Goal: Information Seeking & Learning: Learn about a topic

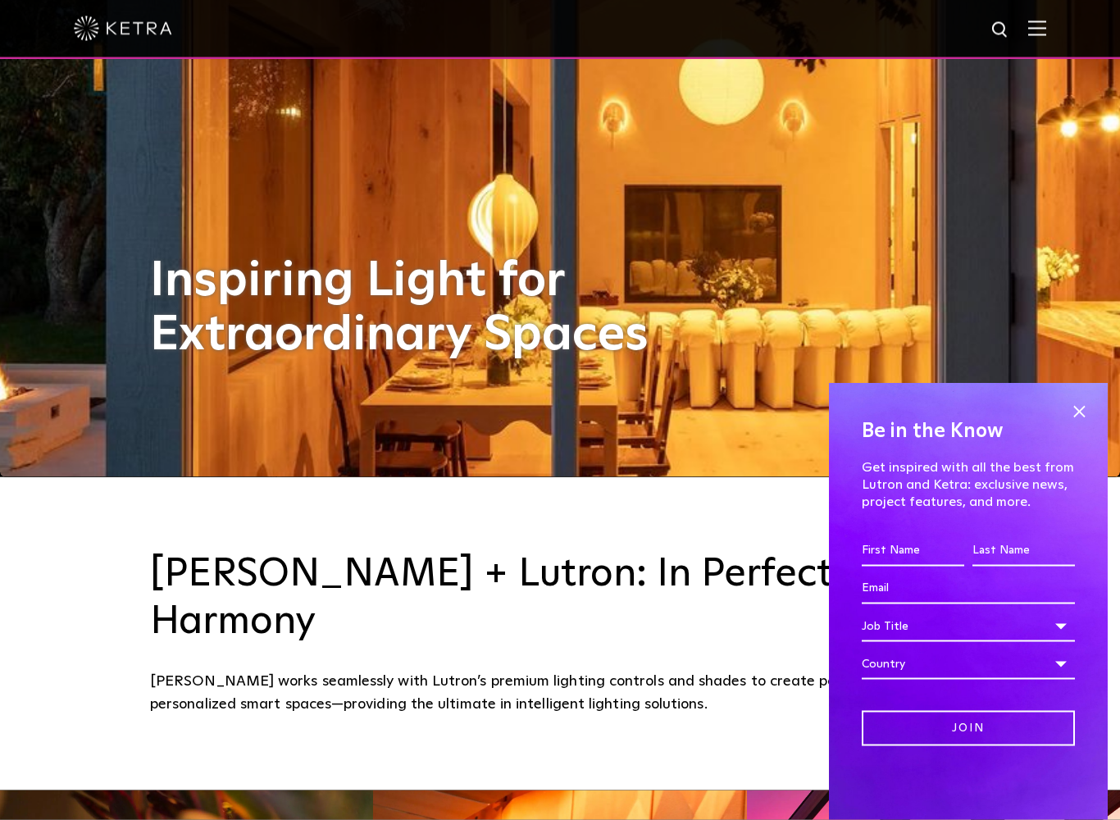
scroll to position [344, 0]
click at [1083, 409] on span at bounding box center [1079, 411] width 25 height 25
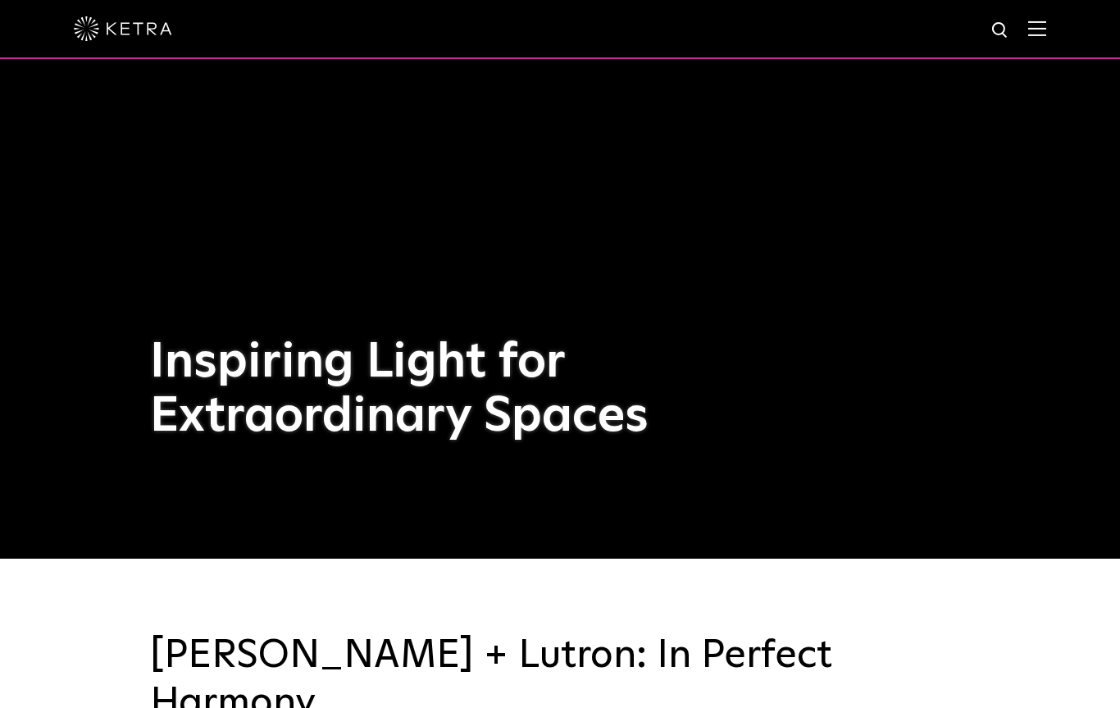
scroll to position [0, 0]
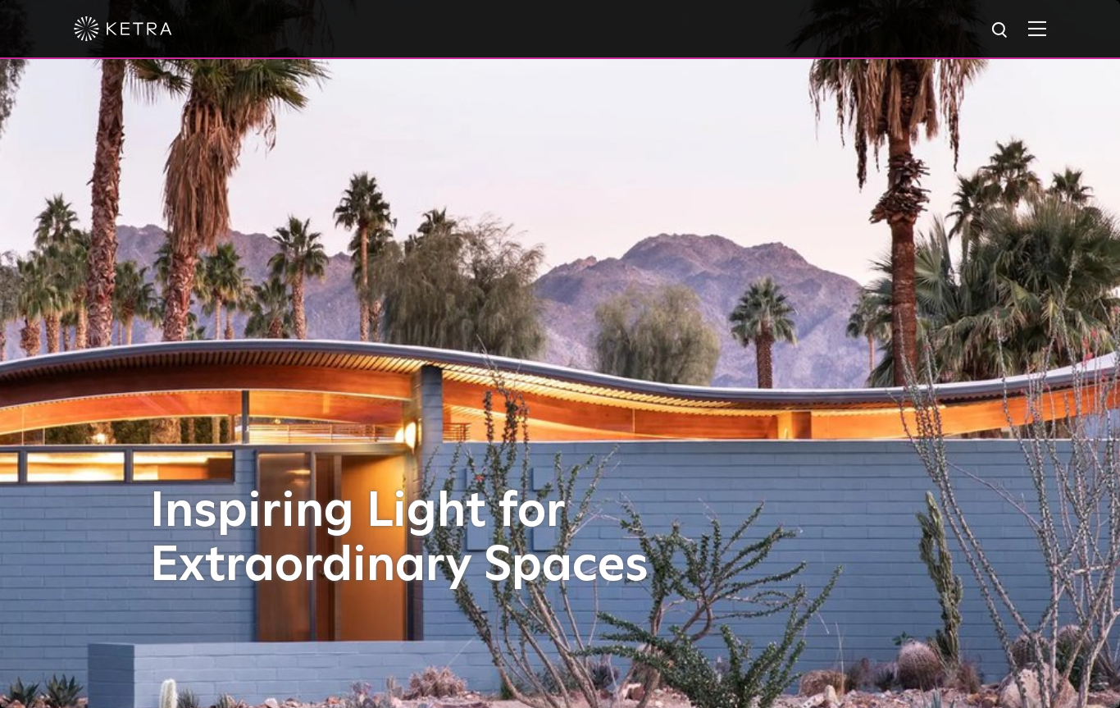
click at [1045, 21] on img at bounding box center [1037, 28] width 18 height 16
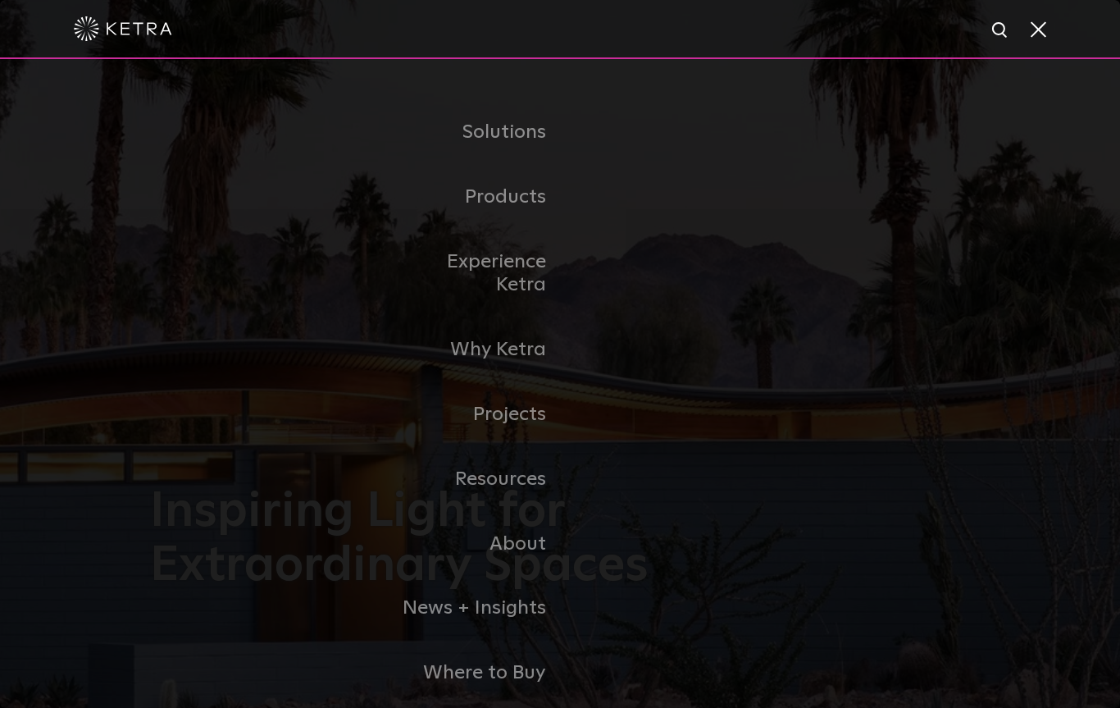
click at [0, 0] on link "Residential Products" at bounding box center [0, 0] width 0 height 0
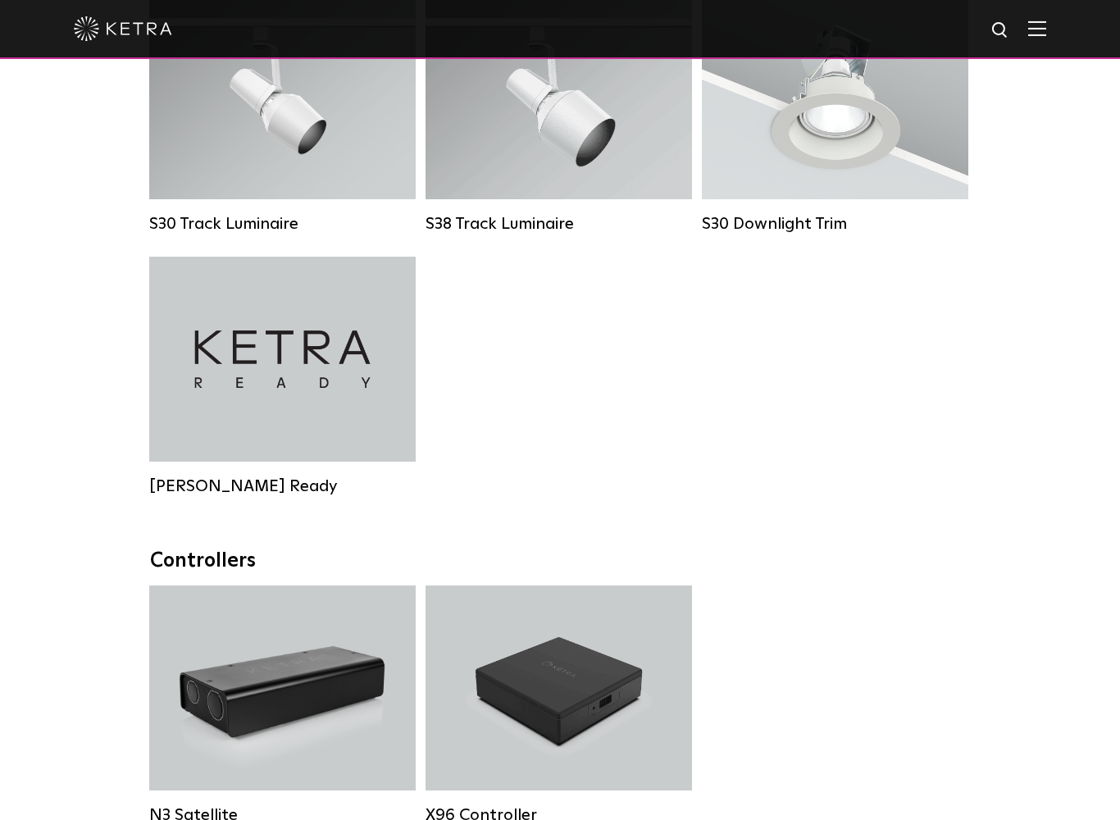
scroll to position [1368, 0]
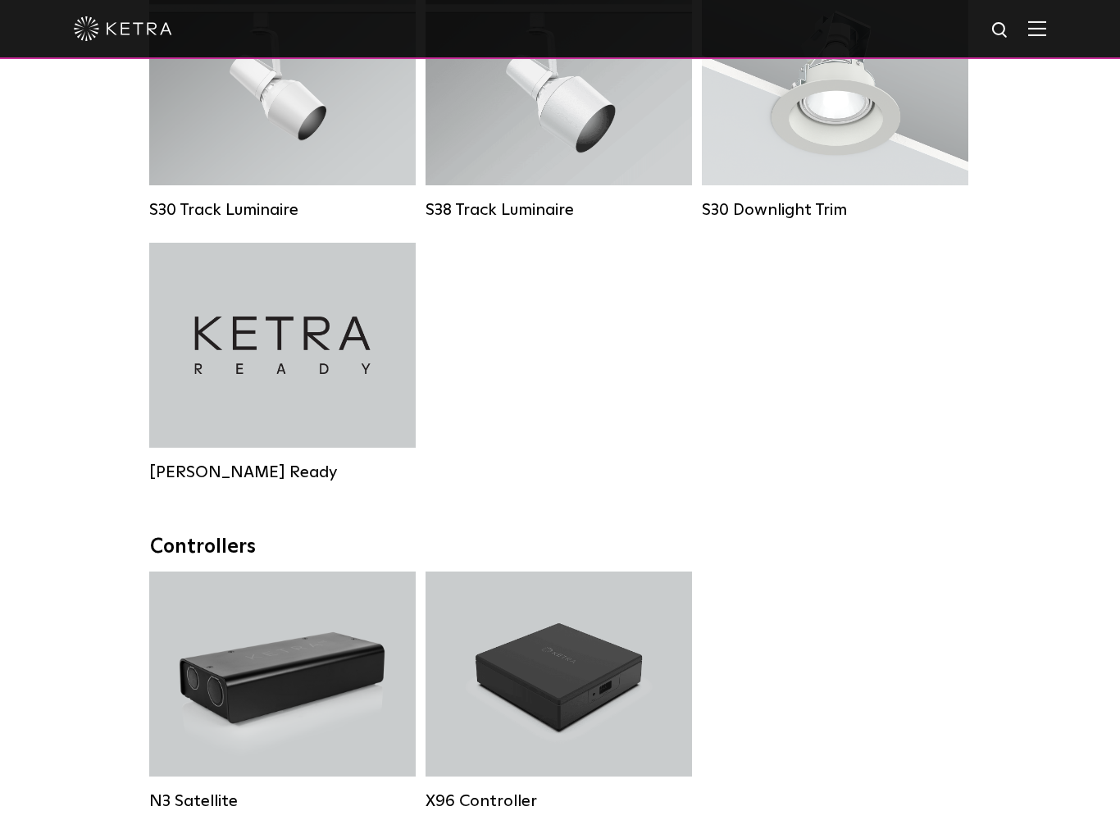
click at [329, 370] on div "Ketra Ready" at bounding box center [282, 345] width 266 height 205
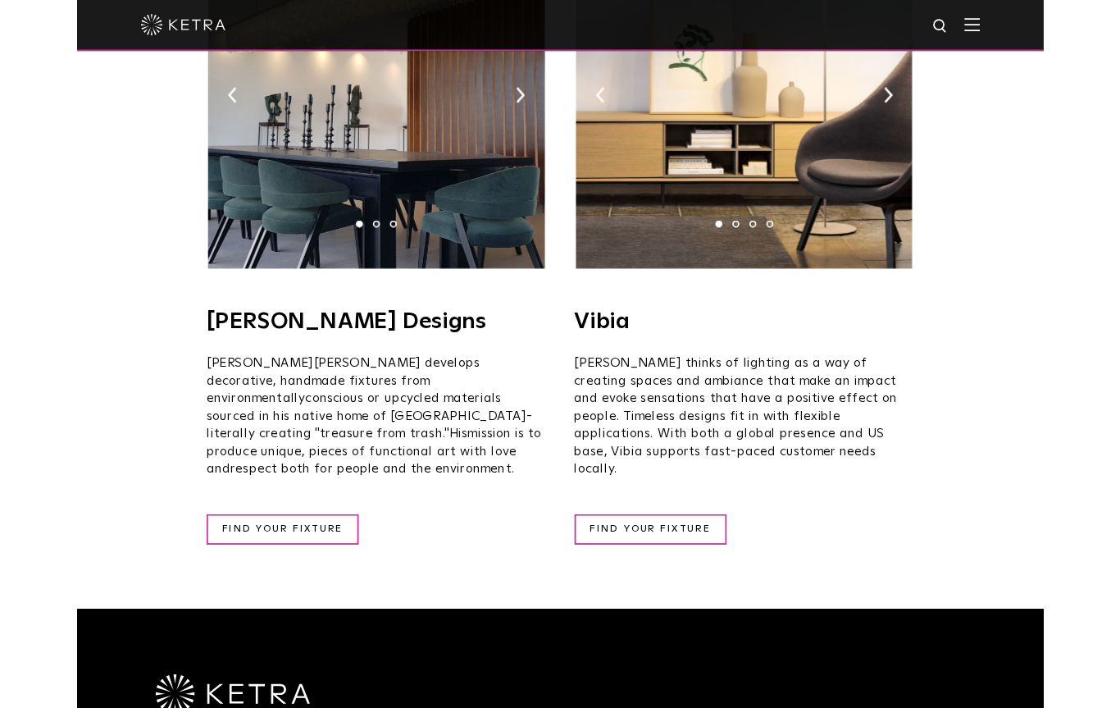
scroll to position [2834, 0]
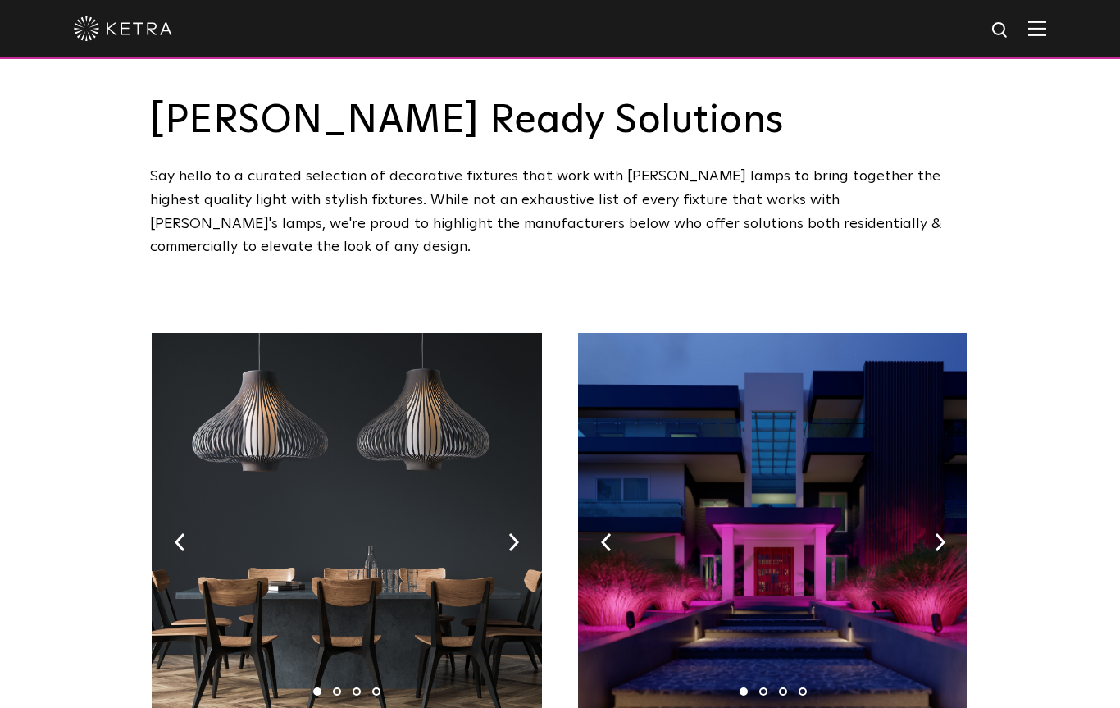
scroll to position [0, 0]
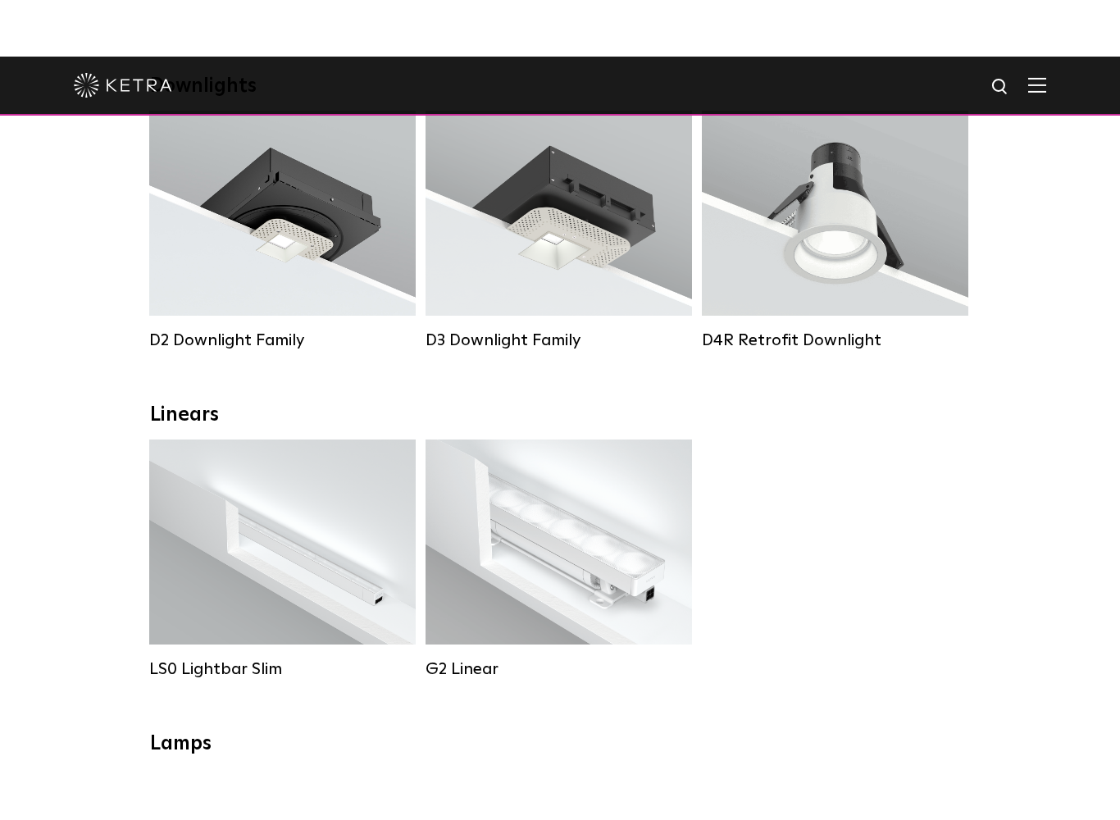
scroll to position [307, 0]
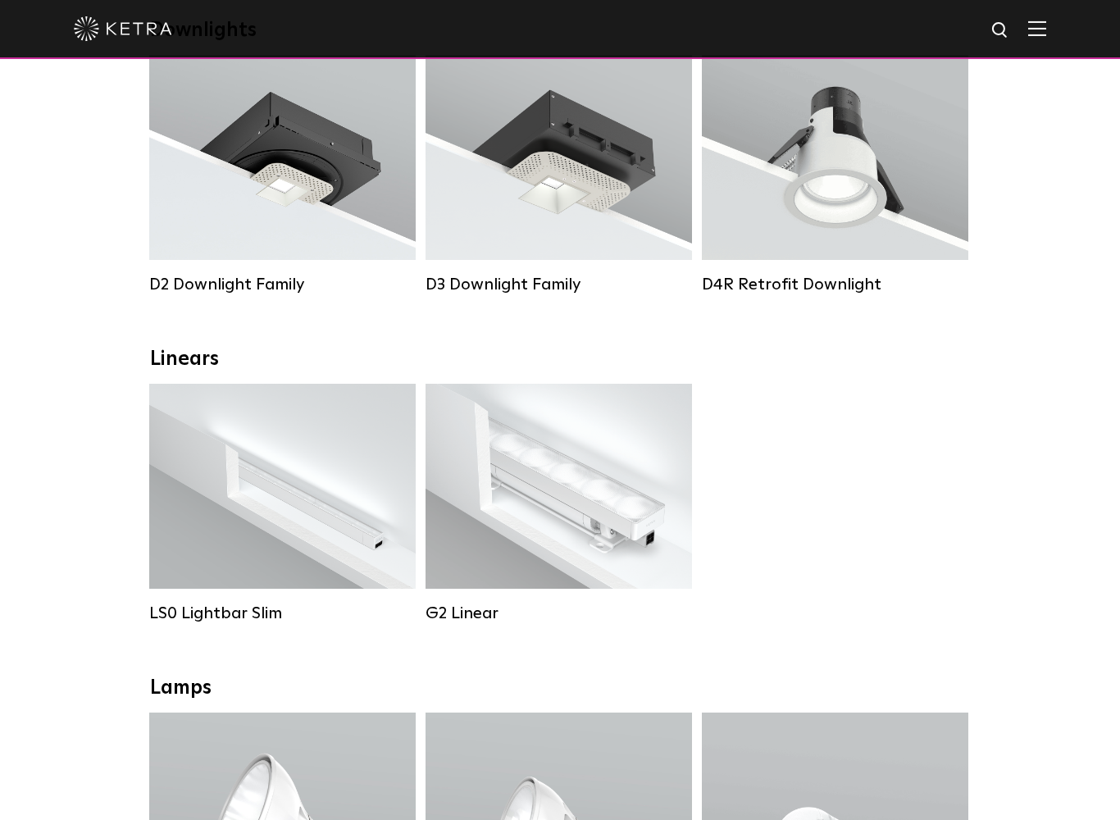
click at [238, 613] on div "LS0 Lightbar Slim" at bounding box center [282, 613] width 266 height 20
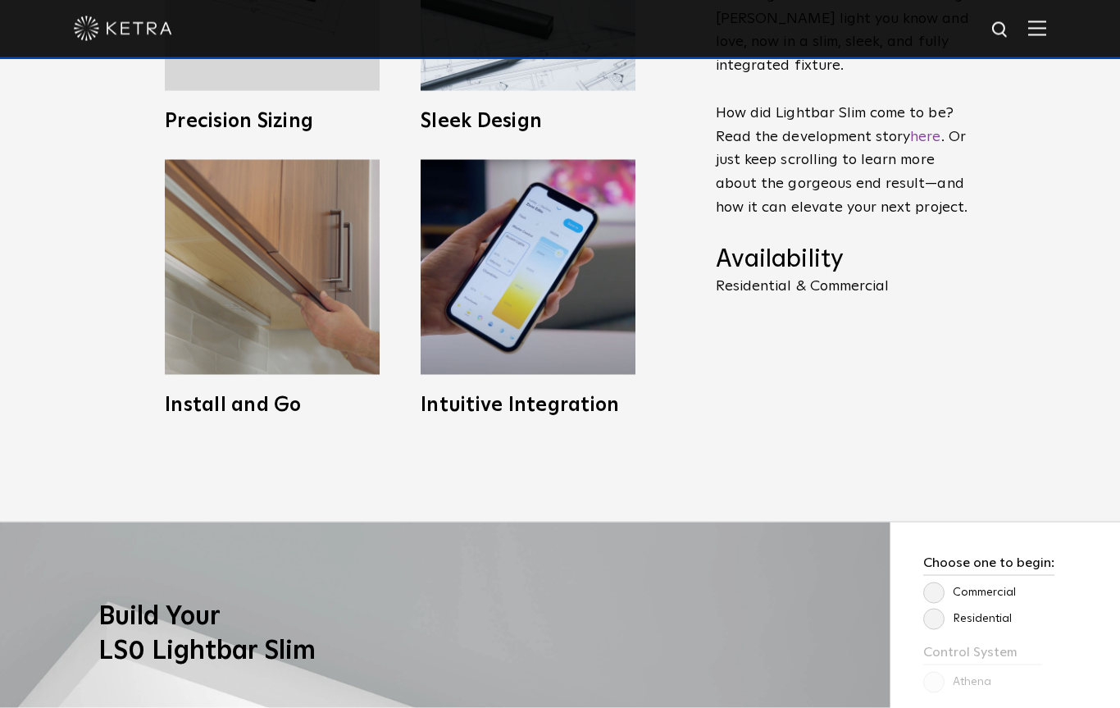
scroll to position [918, 0]
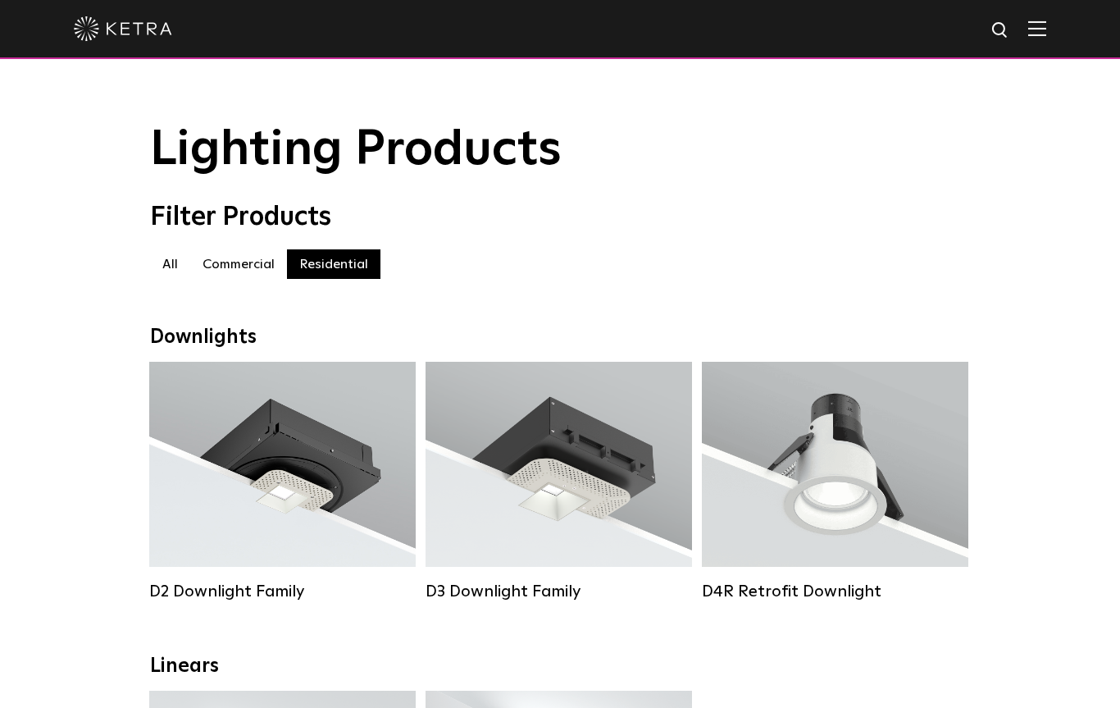
click at [318, 507] on div "Lumen Output: 1200 Colors: White / Black / Gloss Black / Silver / Bronze / Silv…" at bounding box center [282, 469] width 217 height 166
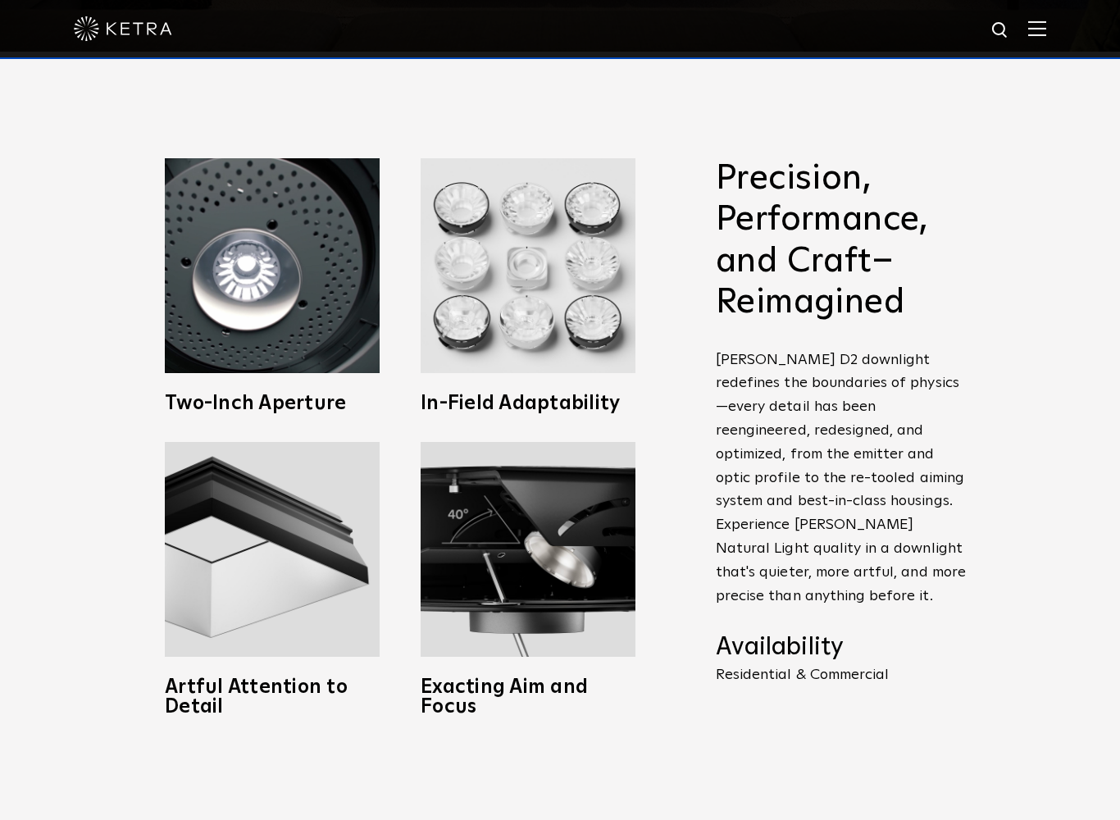
scroll to position [779, 0]
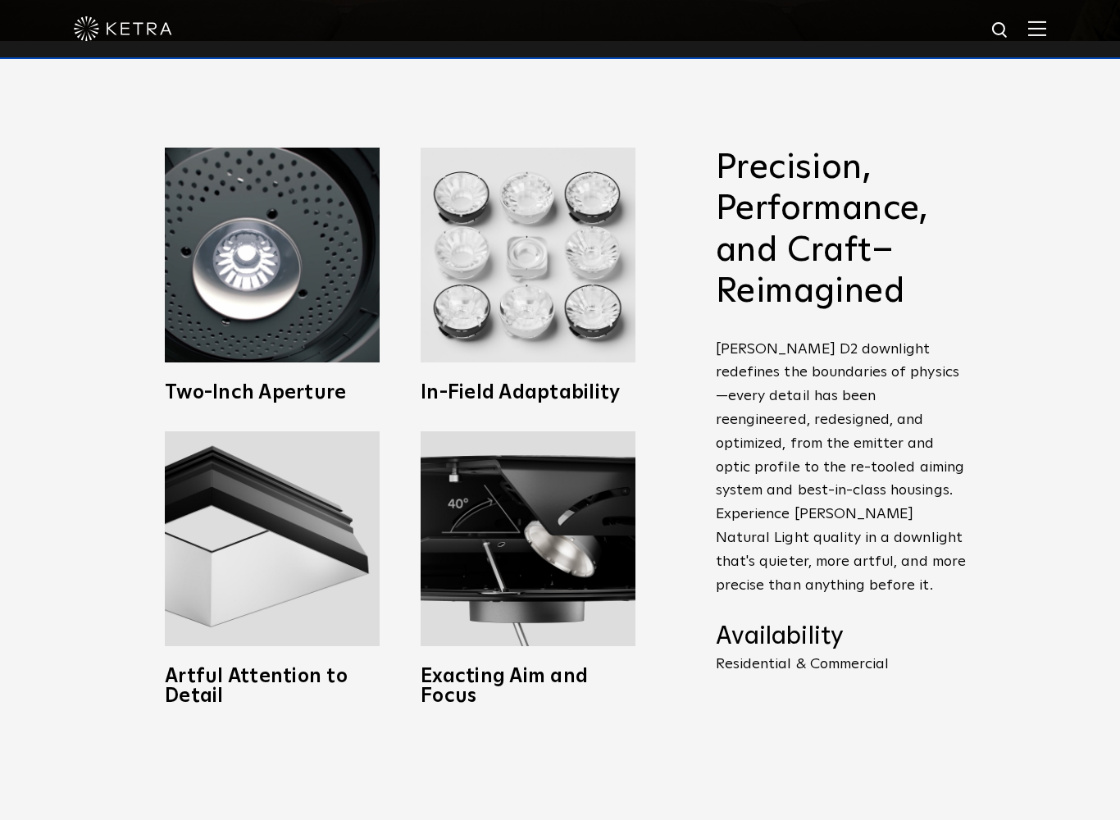
click at [279, 276] on img at bounding box center [272, 255] width 215 height 215
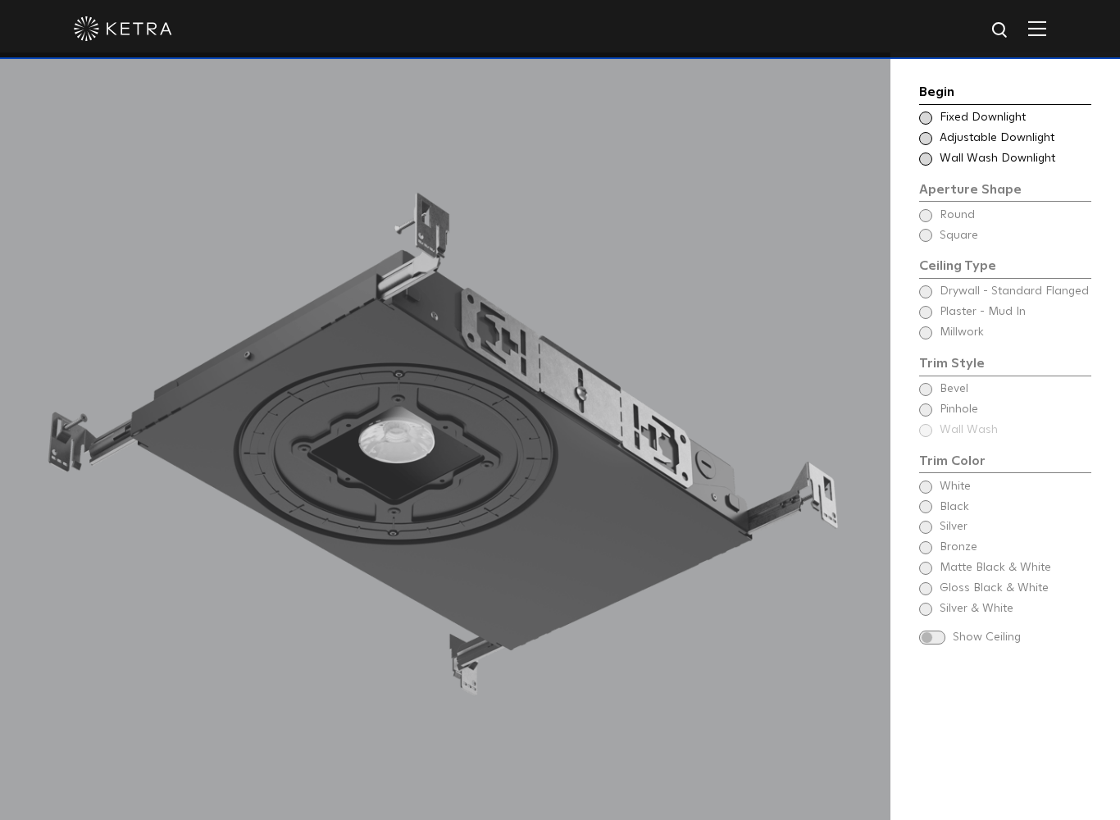
scroll to position [1561, 0]
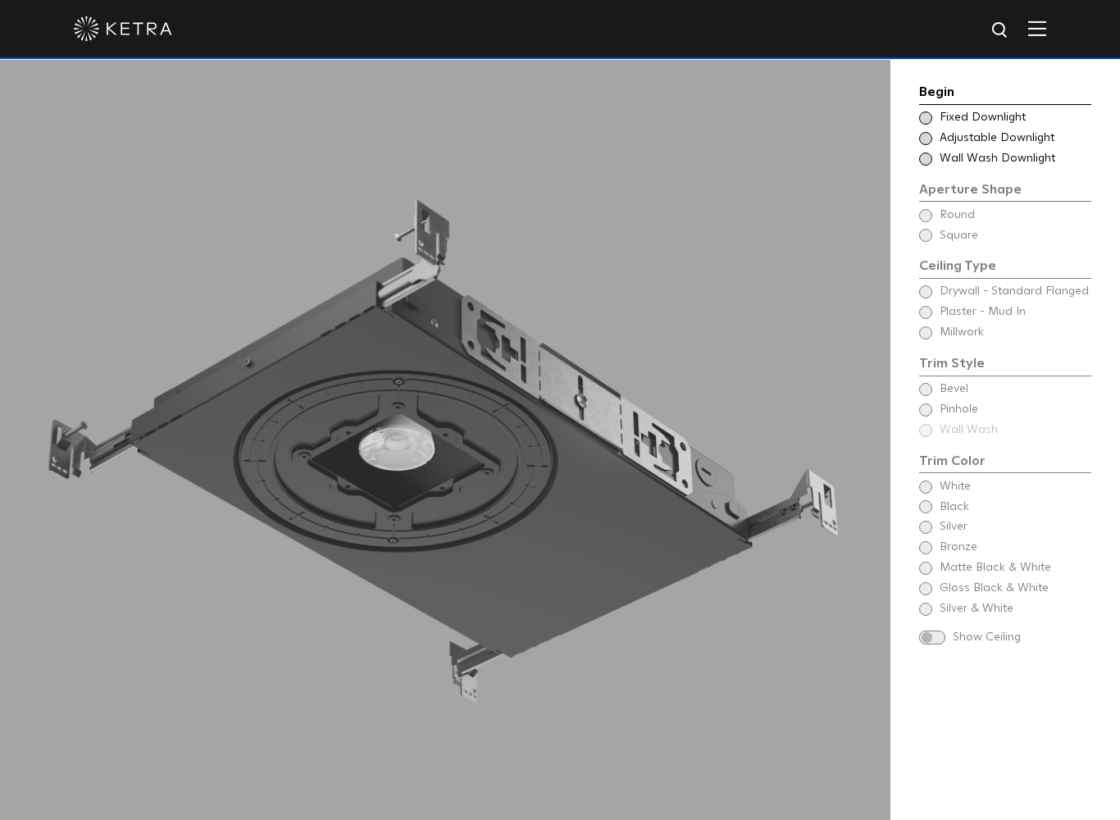
click at [965, 333] on div "Begin Choose Aperture Shape Fixed Downlight Choose Aperture Shape Adjustable Do…" at bounding box center [1005, 366] width 172 height 568
click at [931, 326] on div "Begin Choose Aperture Shape Fixed Downlight Choose Aperture Shape Adjustable Do…" at bounding box center [1005, 366] width 172 height 568
click at [935, 134] on div "Choose Aperture Shape Adjustable Downlight" at bounding box center [1005, 138] width 172 height 16
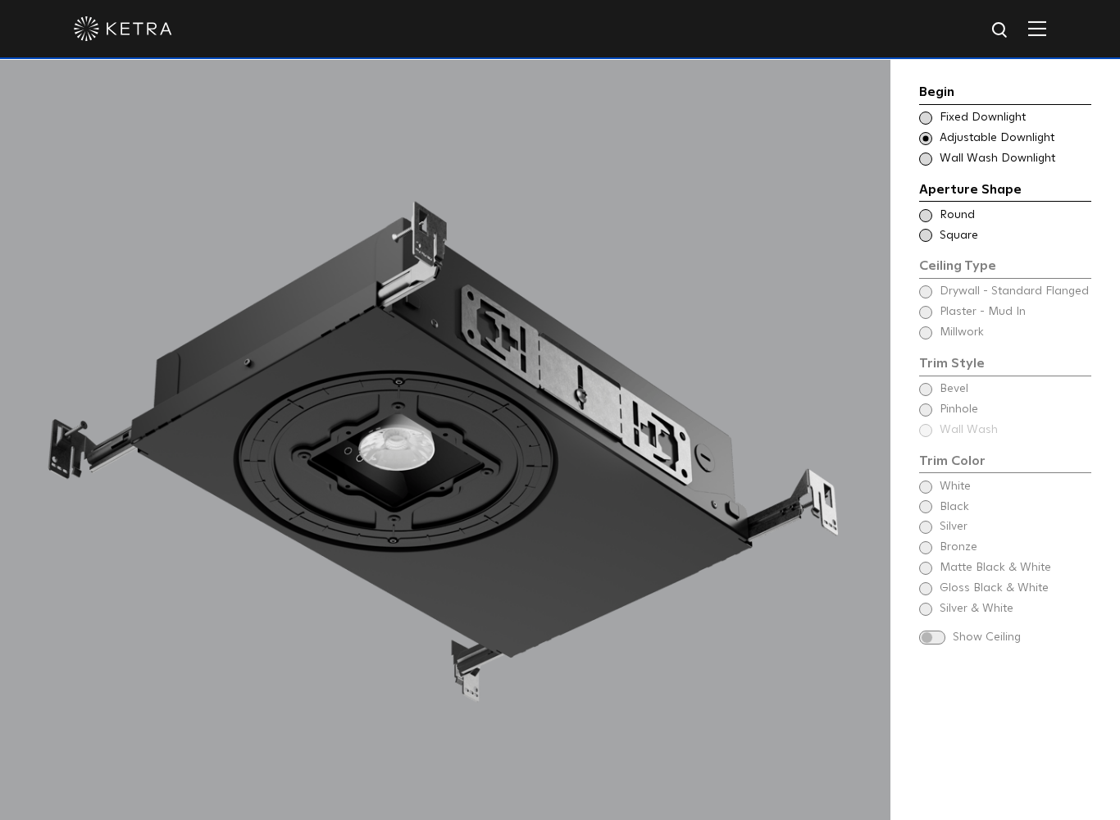
click at [927, 212] on span at bounding box center [925, 215] width 13 height 13
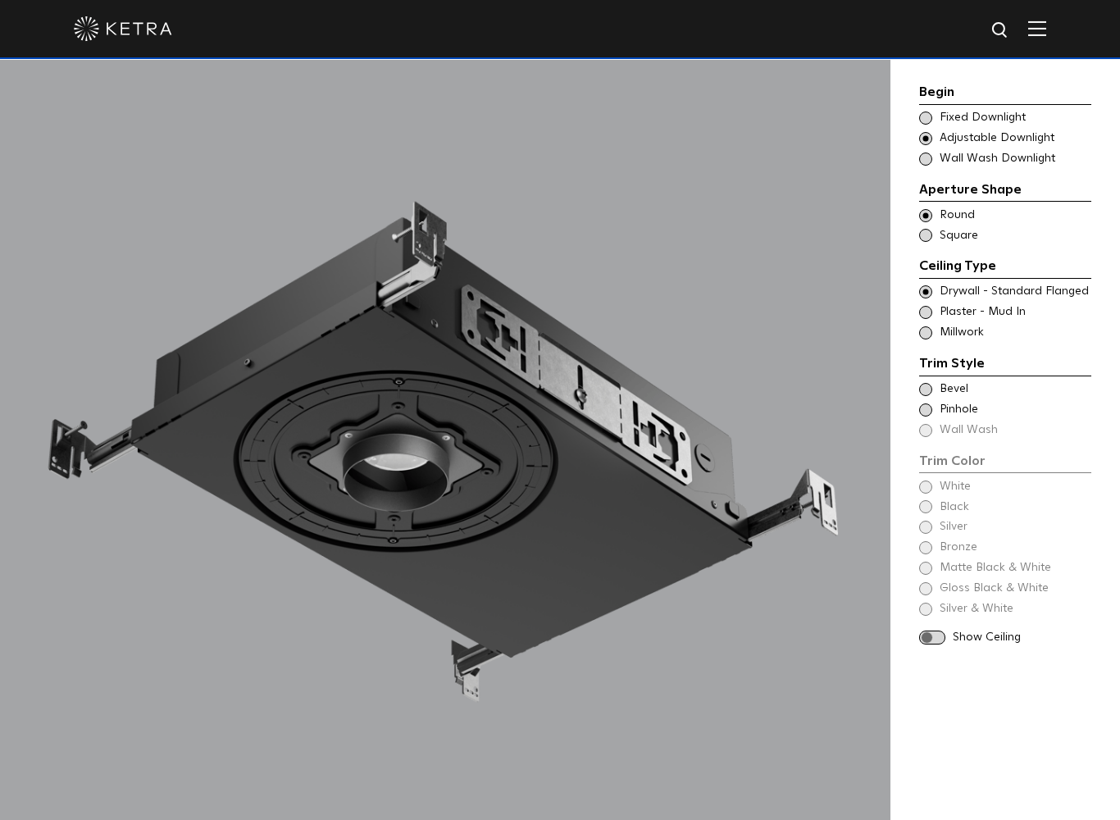
click at [937, 333] on div "Trim Style - Round - Flangeless - Millwork Square - Millwork,Wall Wash - Round …" at bounding box center [1005, 333] width 172 height 16
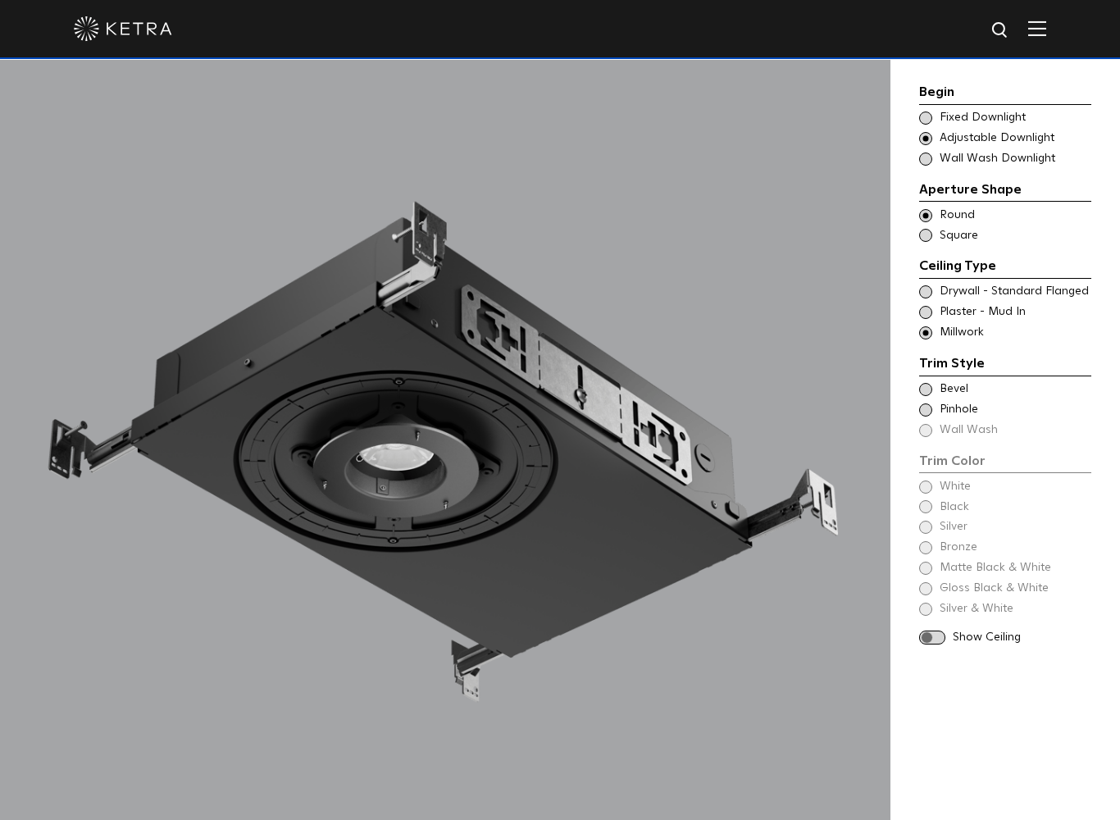
click at [929, 631] on span at bounding box center [932, 638] width 26 height 14
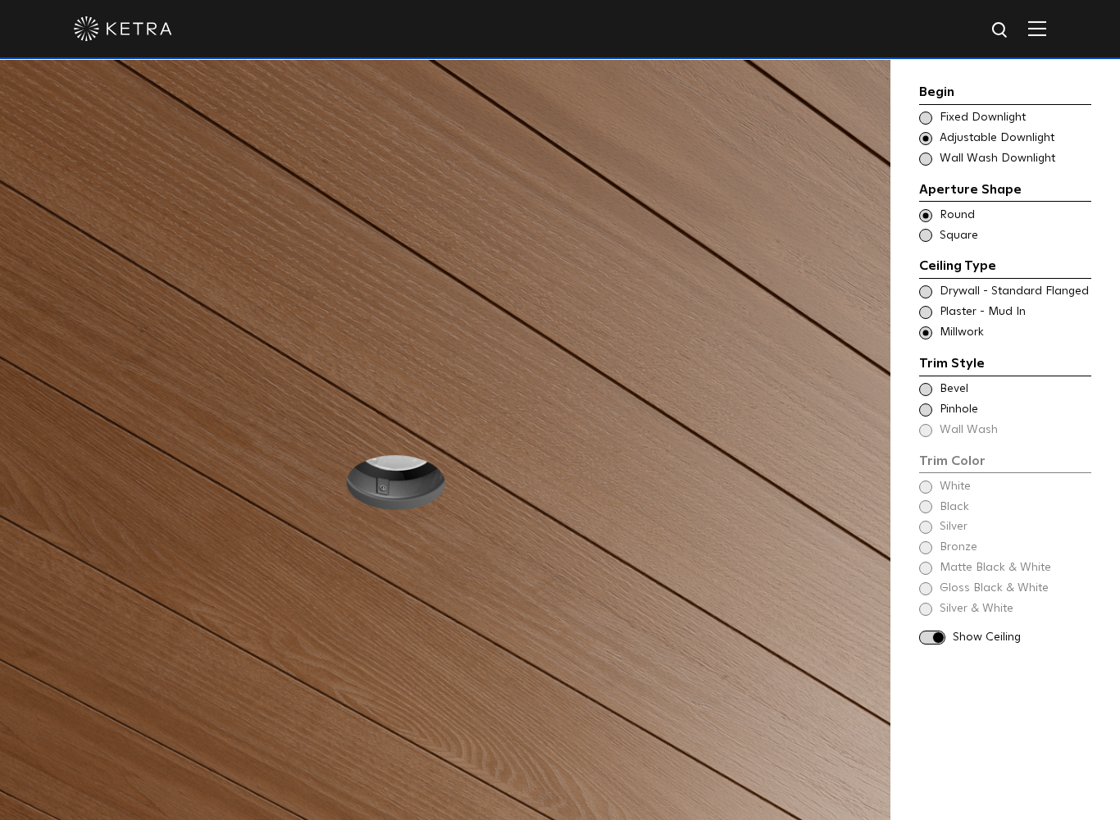
click at [930, 534] on div "Begin Choose Aperture Shape Fixed Downlight Choose Aperture Shape Adjustable Do…" at bounding box center [1005, 366] width 172 height 568
click at [936, 381] on div "Trim Color - Round - Flangeless - Millwork Bevel" at bounding box center [1005, 389] width 172 height 16
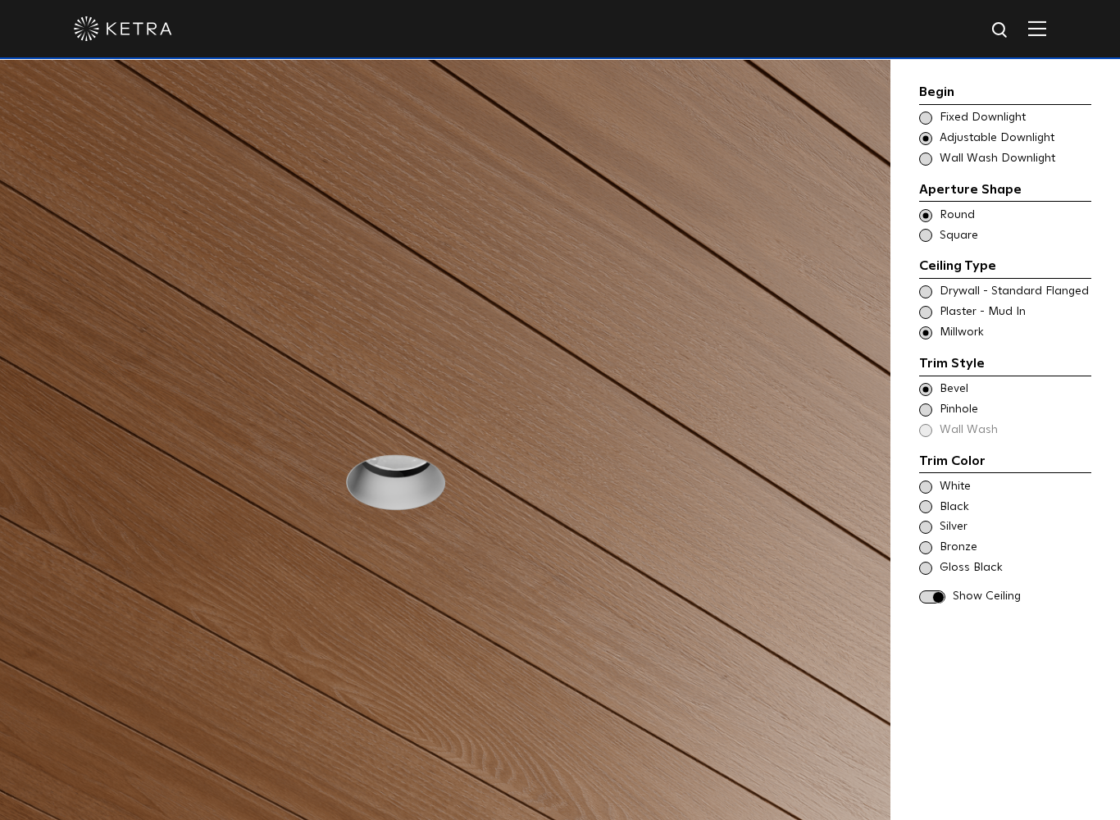
click at [930, 403] on span at bounding box center [925, 409] width 13 height 13
click at [929, 480] on span at bounding box center [925, 486] width 13 height 13
click at [932, 540] on div "Bronze" at bounding box center [1005, 548] width 172 height 16
click at [932, 499] on div "Black" at bounding box center [1005, 507] width 172 height 16
click at [930, 383] on span at bounding box center [925, 389] width 13 height 13
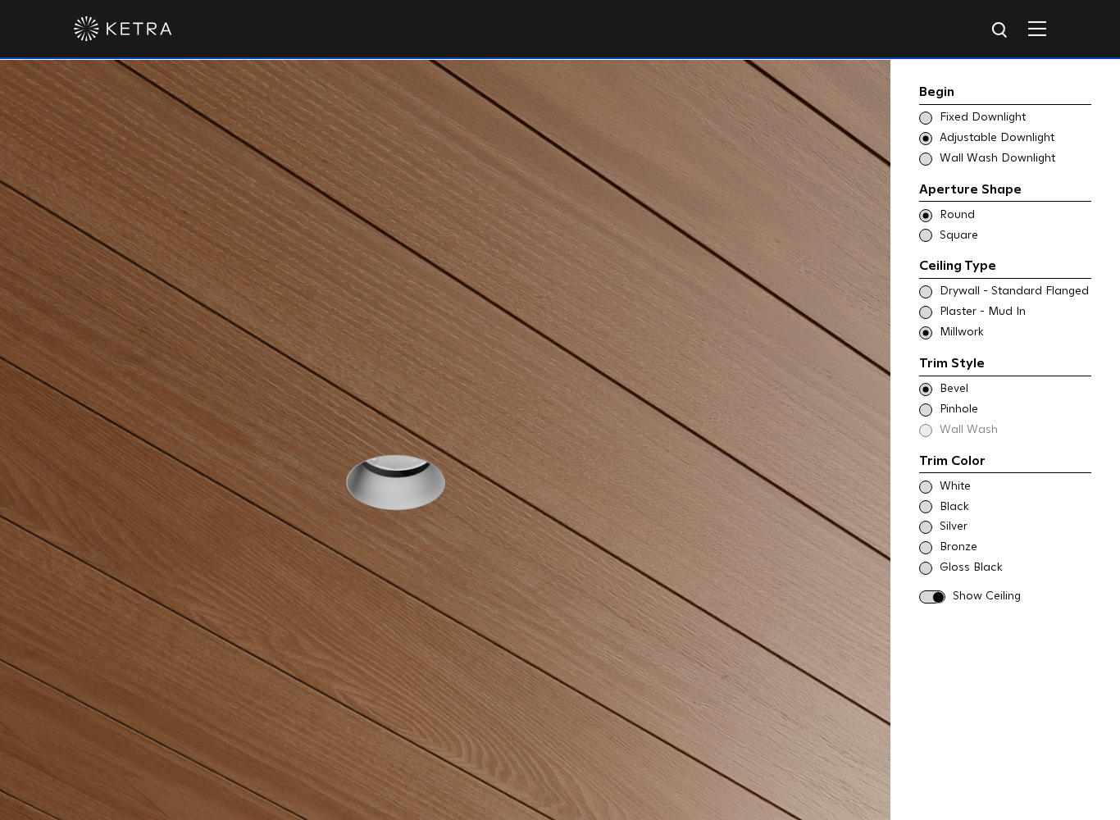
click at [931, 480] on span at bounding box center [925, 486] width 13 height 13
click at [932, 499] on div "Black" at bounding box center [1005, 507] width 172 height 16
click at [936, 540] on div "Bronze" at bounding box center [1005, 548] width 172 height 16
click at [932, 404] on div "Trim Color - Round - Pinhole - Flangeless - Millwork Pinhole" at bounding box center [1005, 410] width 172 height 16
click at [929, 541] on span at bounding box center [925, 547] width 13 height 13
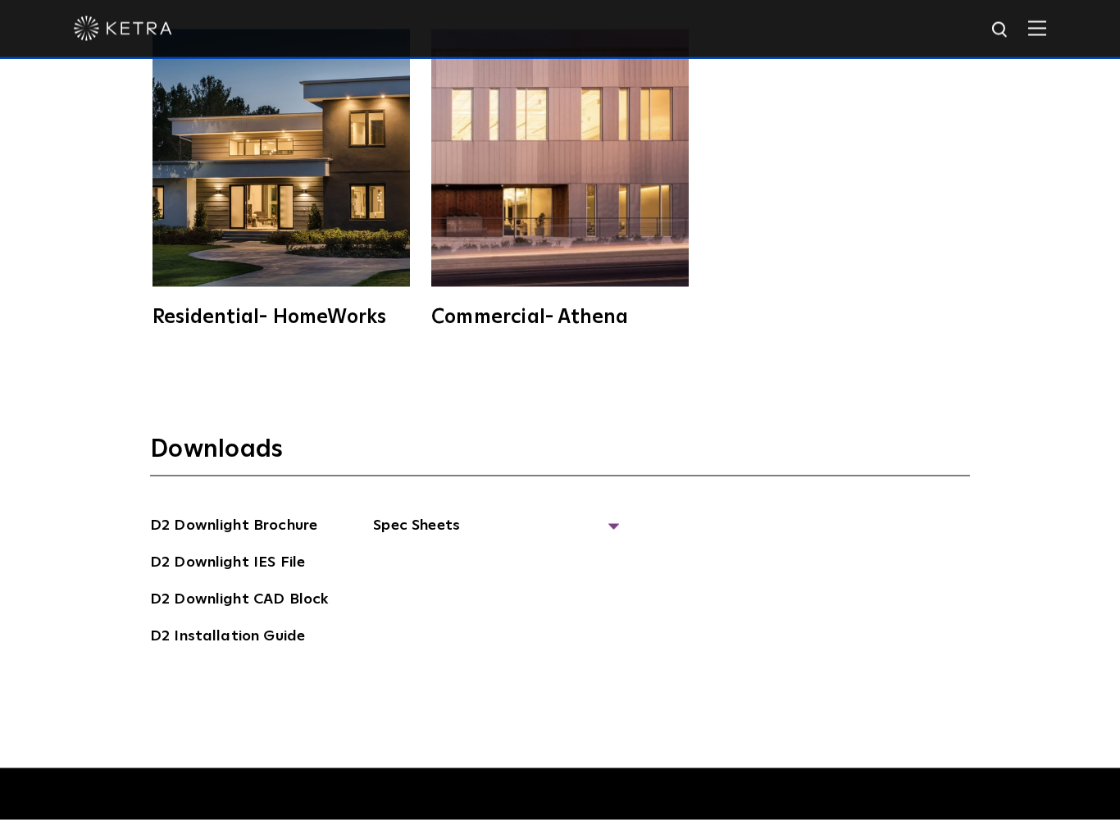
scroll to position [4569, 0]
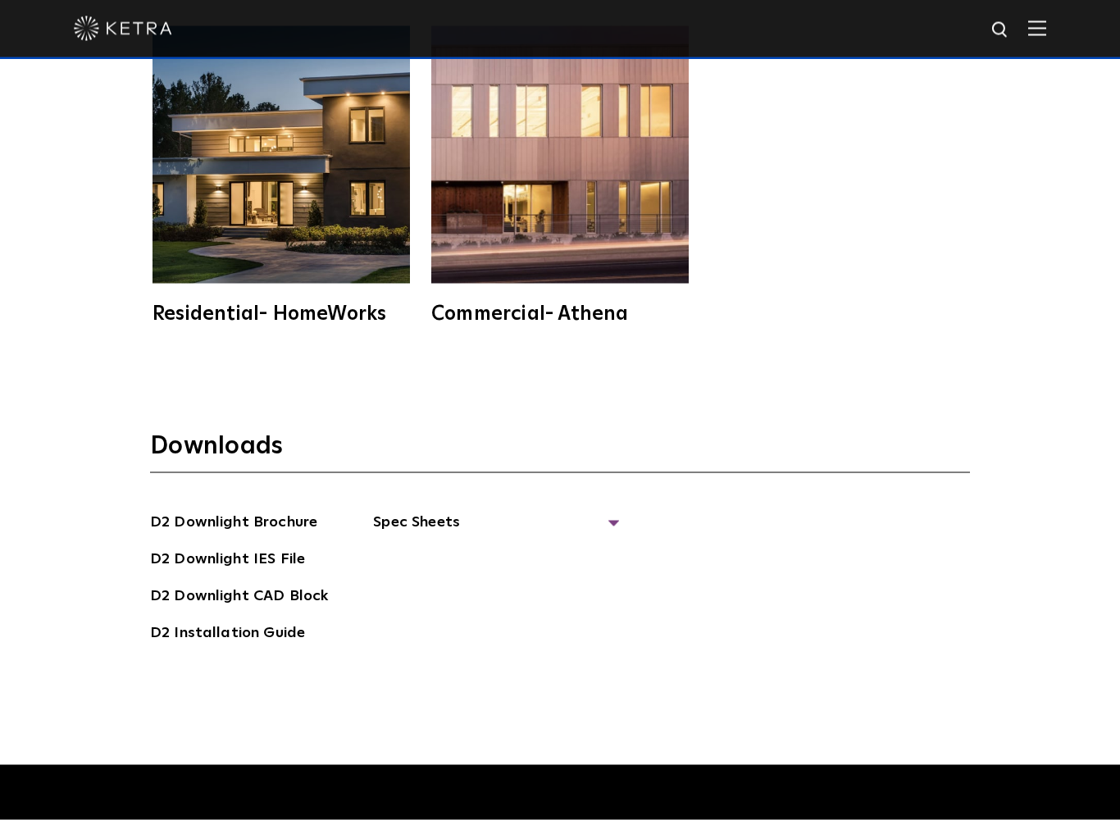
click at [627, 511] on div "D2 Downlight Brochure D2 Downlight IES File D2 Downlight CAD Block D2 Installat…" at bounding box center [560, 584] width 820 height 147
click at [253, 622] on link "D2 Installation Guide" at bounding box center [227, 635] width 155 height 26
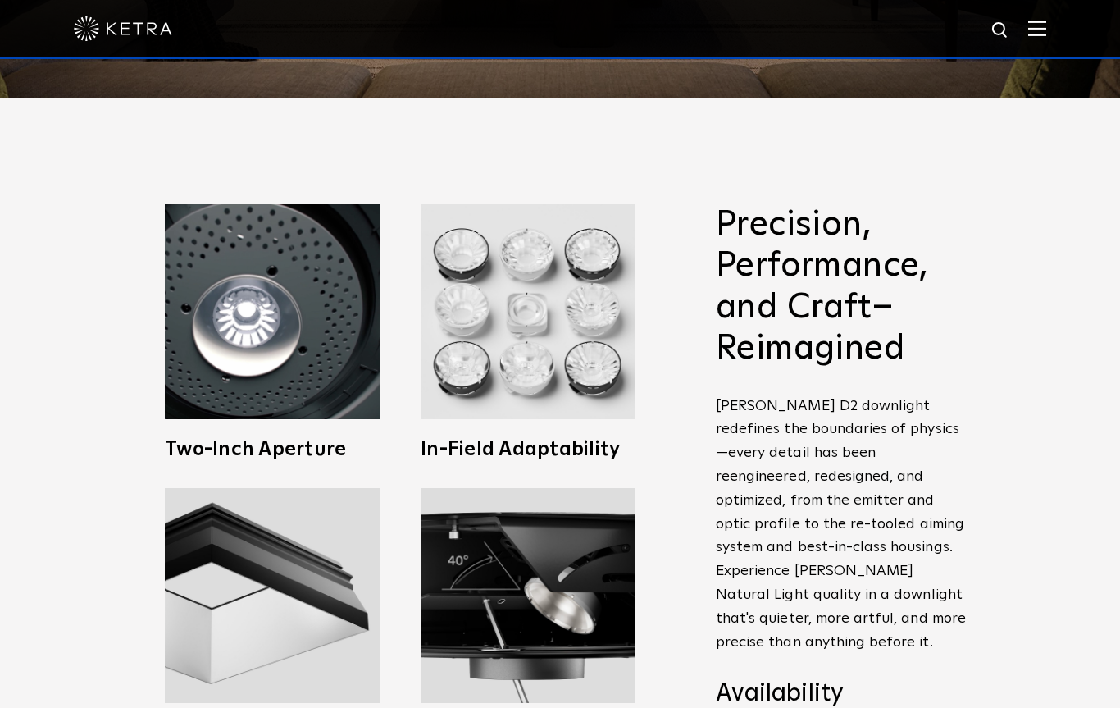
scroll to position [609, 0]
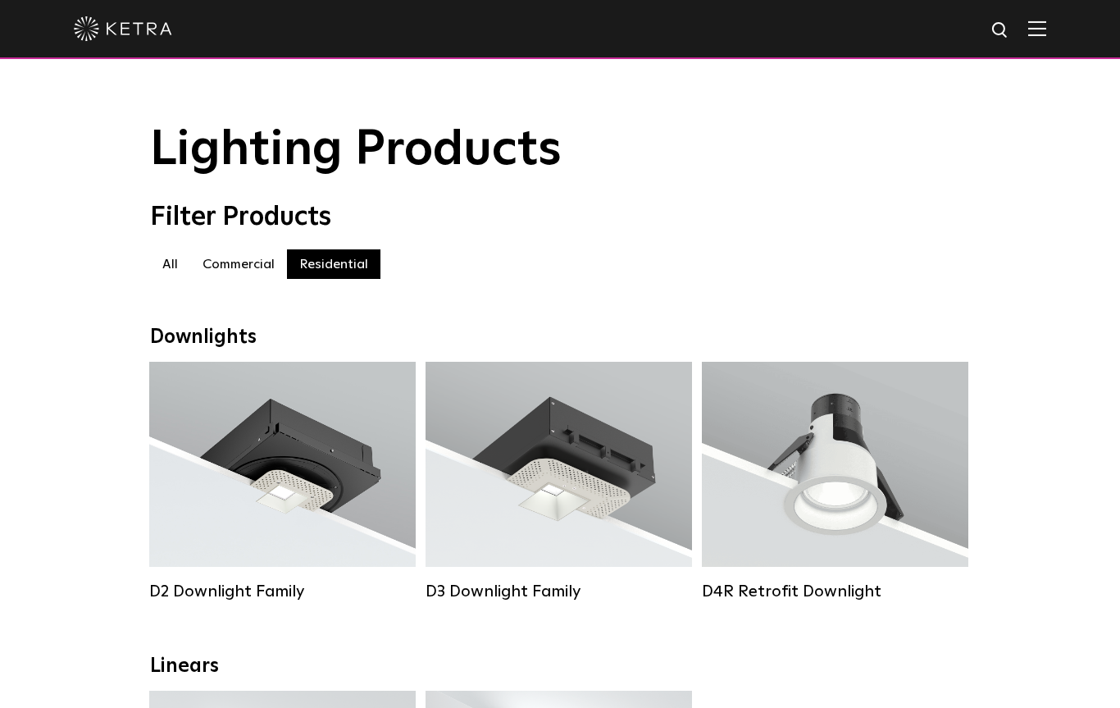
click at [587, 536] on div "Lumen Output: 700 / 900 / 1100 Colors: White / Black / Silver / Bronze / Painta…" at bounding box center [558, 464] width 217 height 144
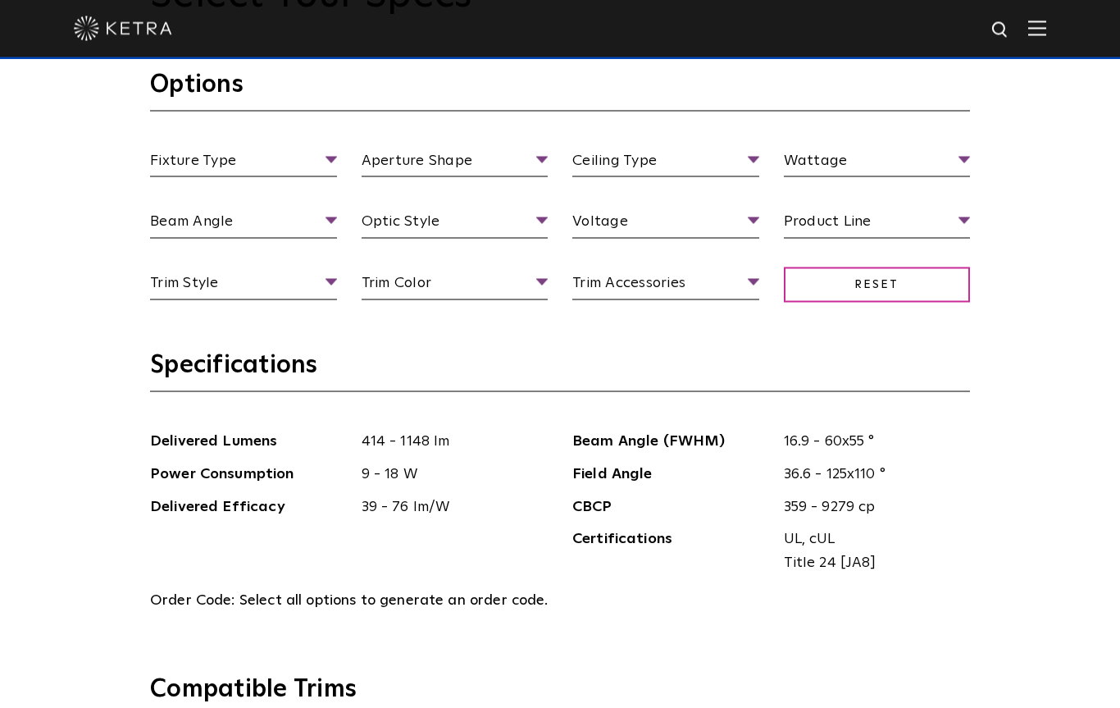
scroll to position [1604, 0]
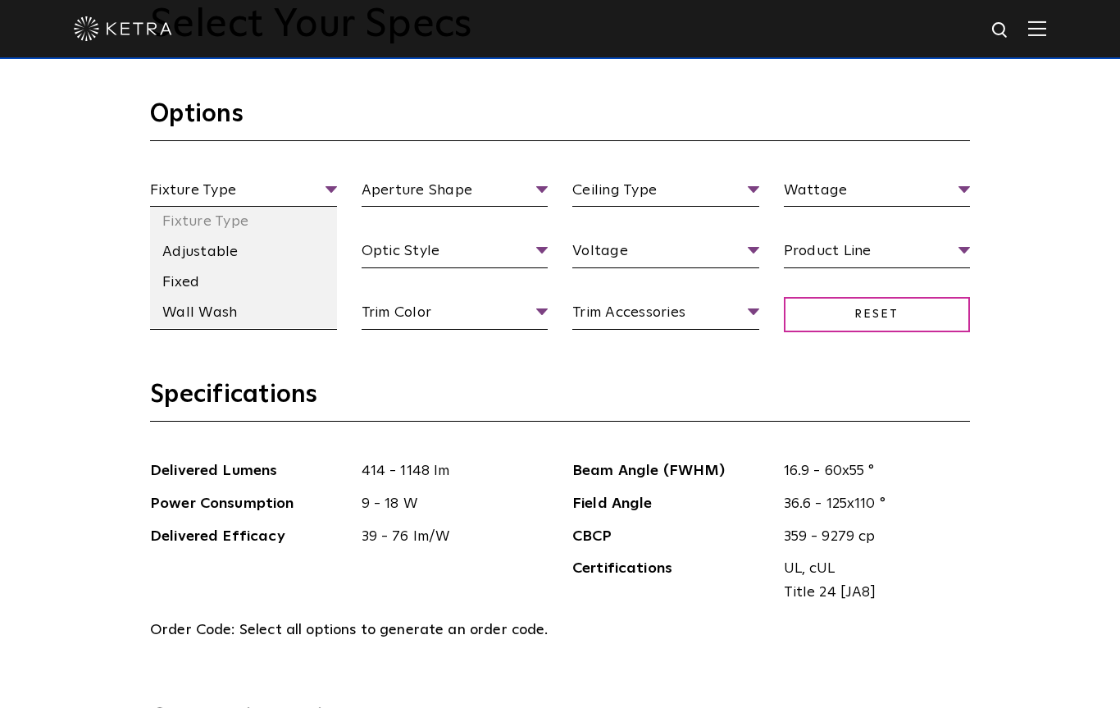
click at [228, 251] on li "Adjustable" at bounding box center [243, 252] width 187 height 30
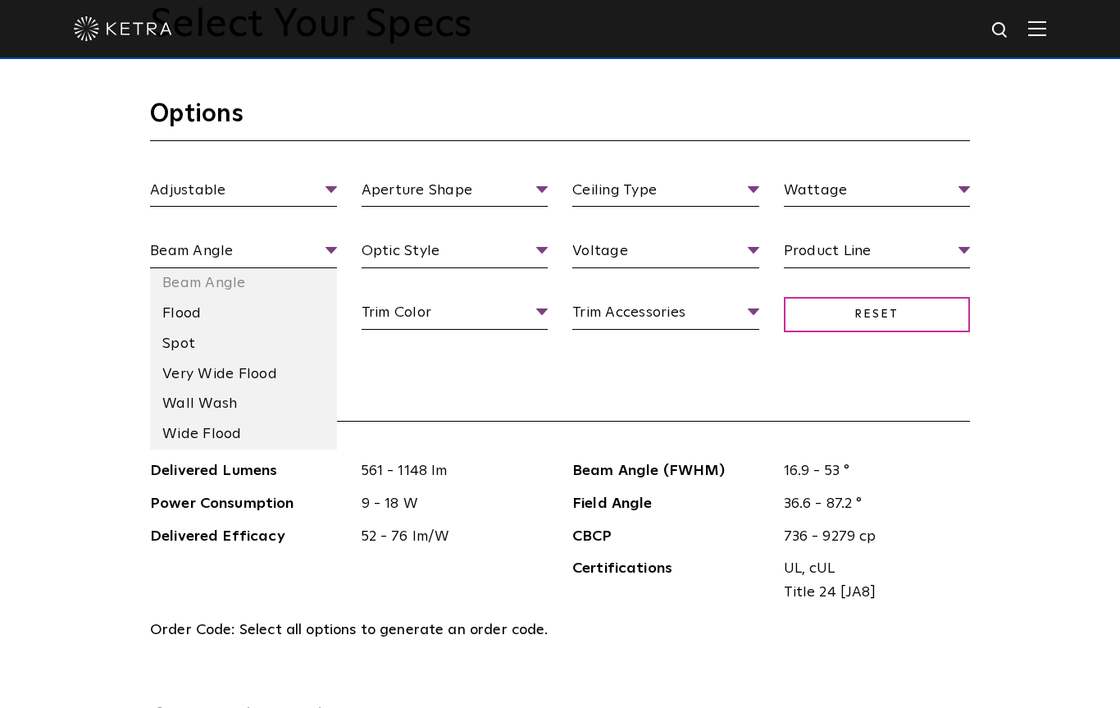
click at [190, 308] on li "Flood" at bounding box center [243, 313] width 187 height 30
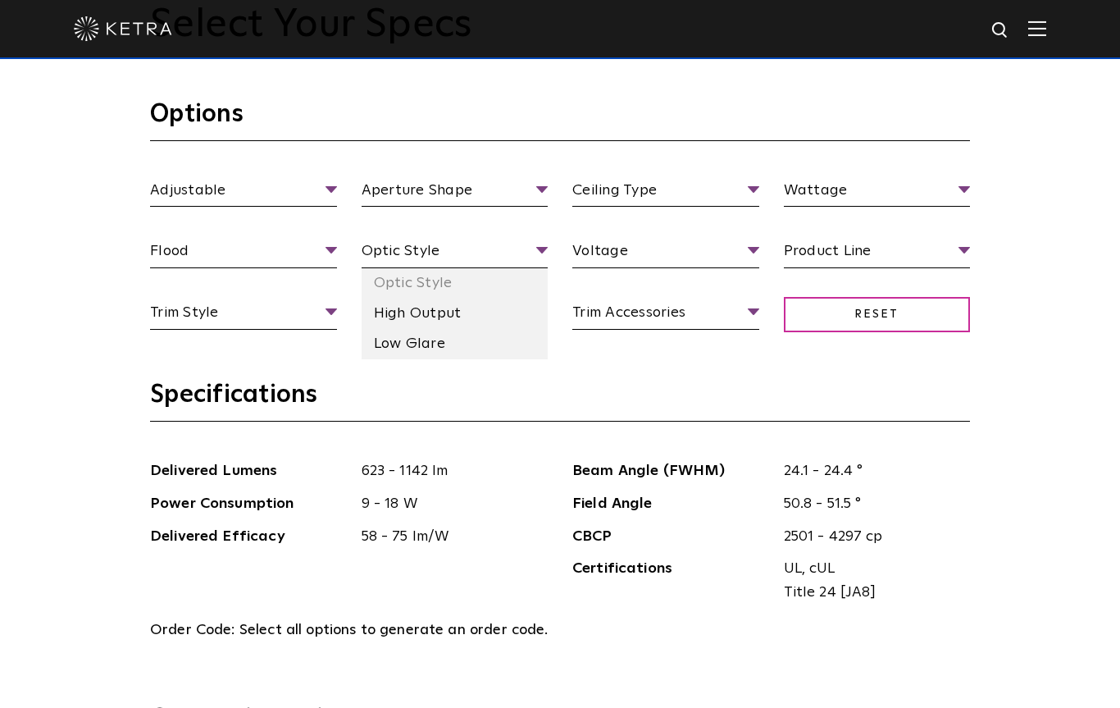
click at [439, 339] on li "Low Glare" at bounding box center [455, 344] width 187 height 30
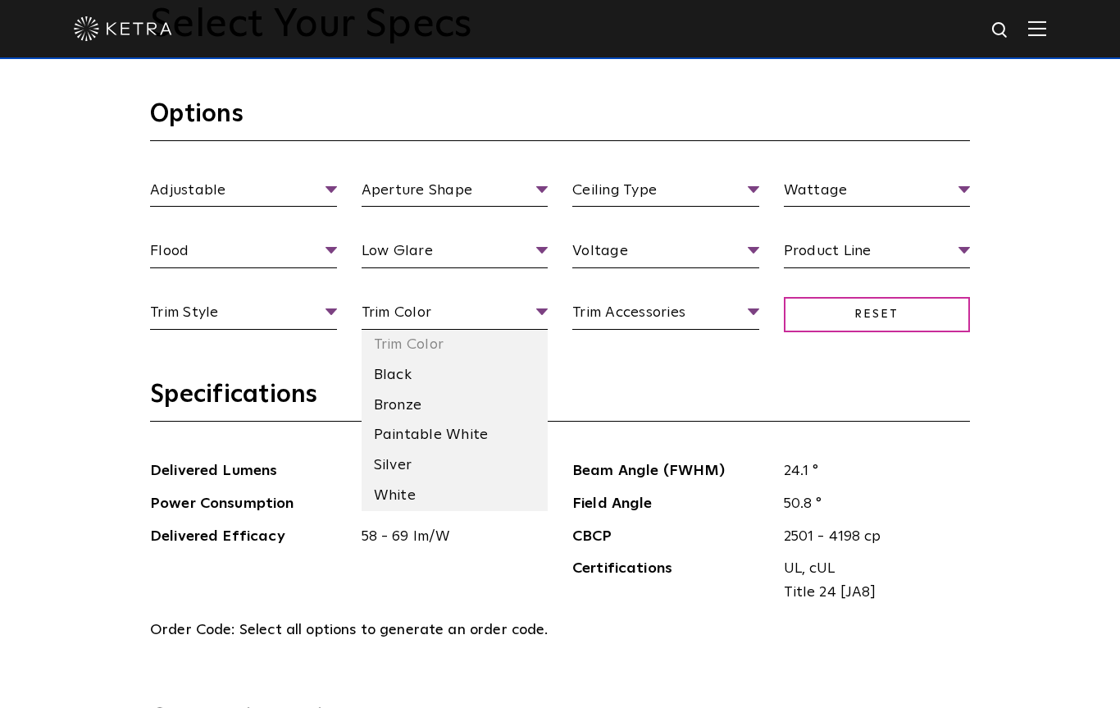
click at [415, 399] on li "Bronze" at bounding box center [455, 405] width 187 height 30
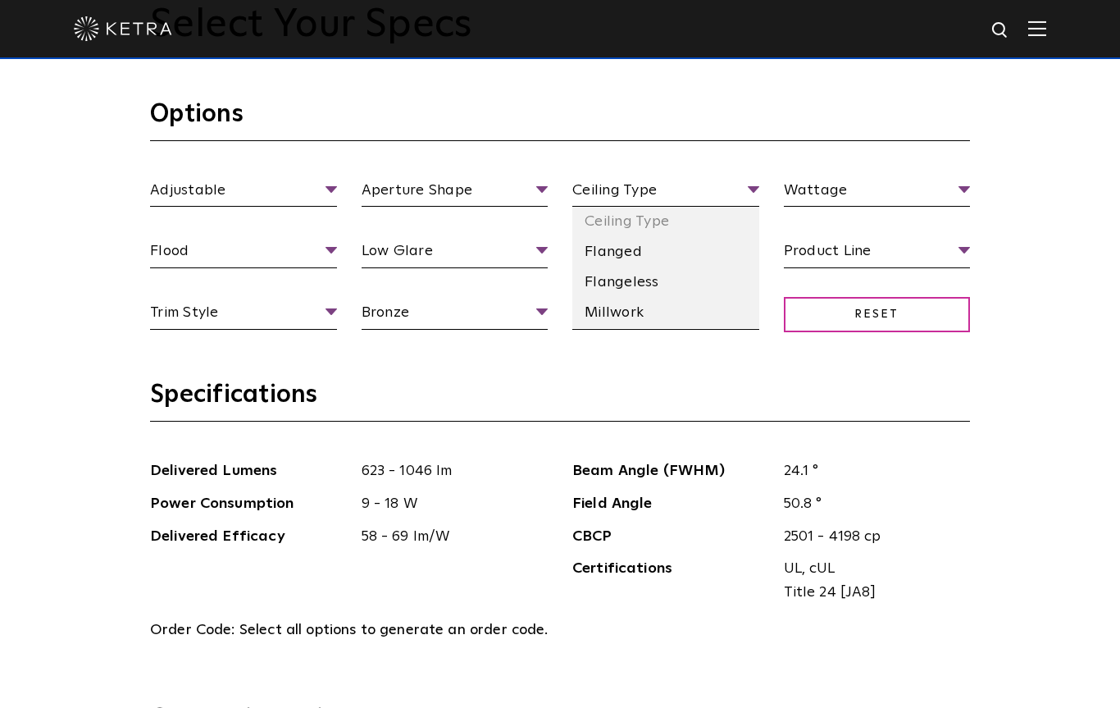
click at [631, 314] on li "Millwork" at bounding box center [665, 313] width 187 height 30
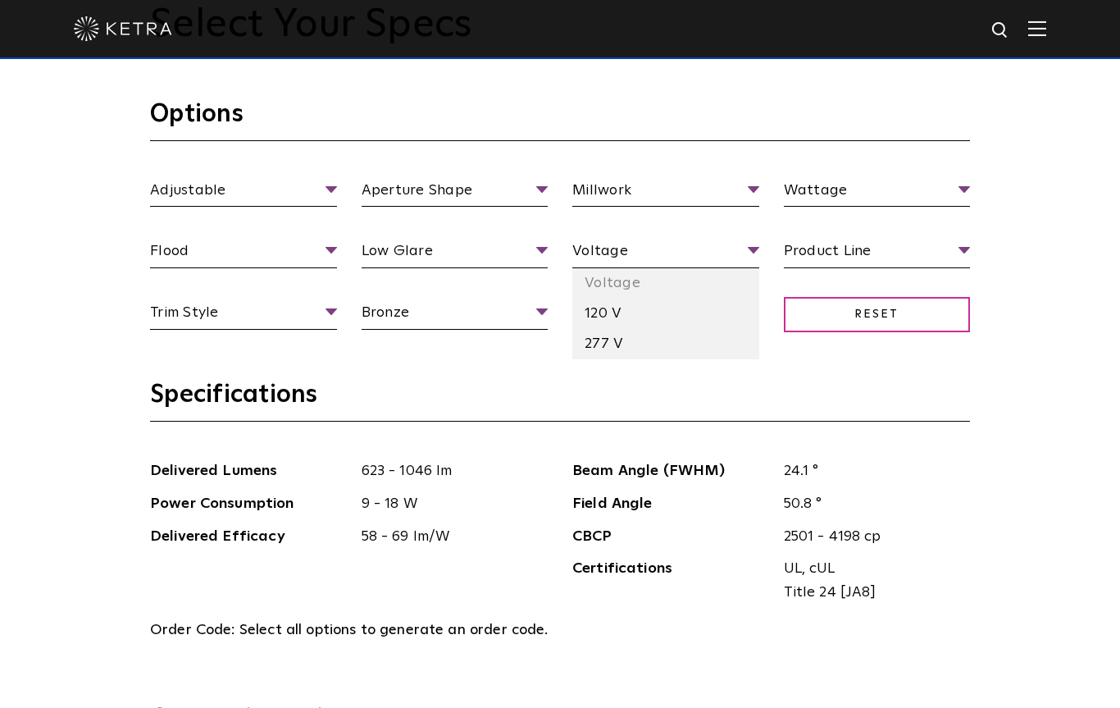
click at [613, 311] on li "120 V" at bounding box center [665, 313] width 187 height 30
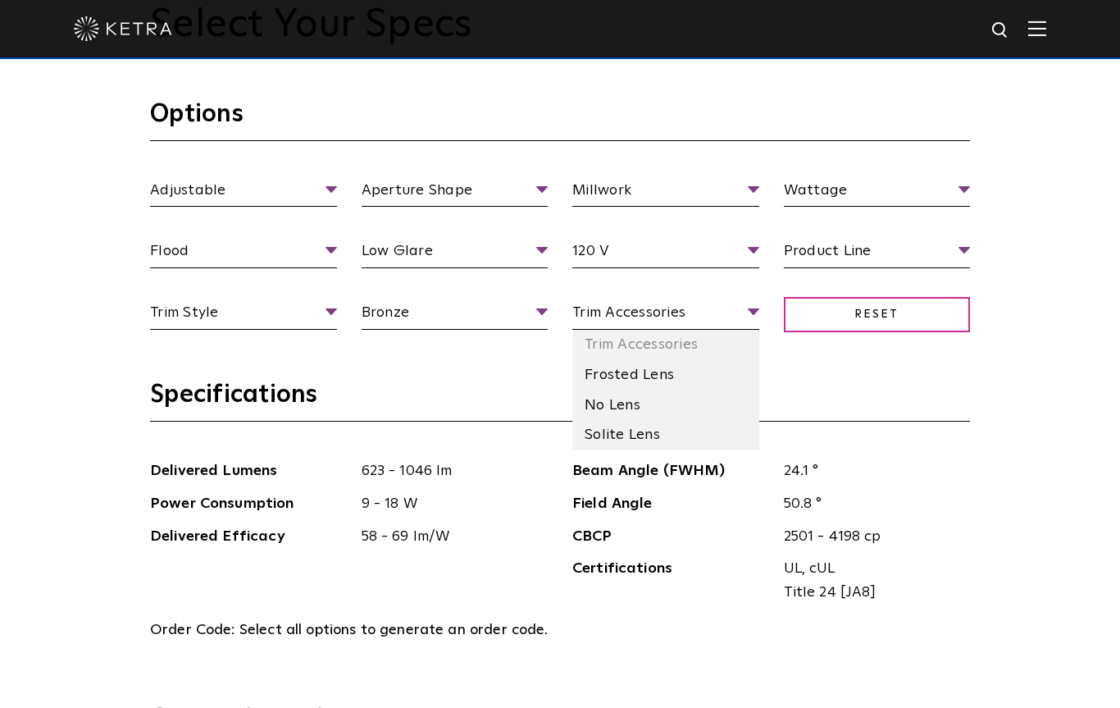
click at [657, 430] on li "Solite Lens" at bounding box center [665, 435] width 187 height 30
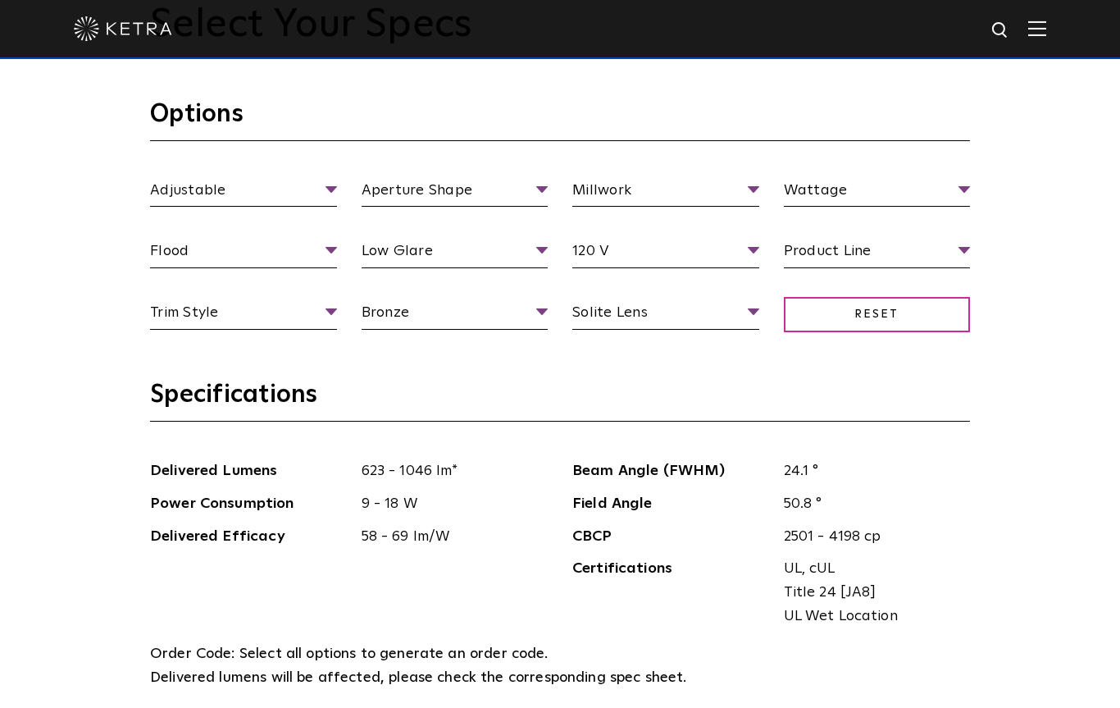
click at [966, 173] on section "Options Adjustable Fixture Type Adjustable Fixed Wall Wash Aperture Shape Apert…" at bounding box center [560, 238] width 820 height 280
click at [978, 186] on ul "Wattage Wattage 13 Watt 18 Watt 9 Watt" at bounding box center [878, 193] width 212 height 29
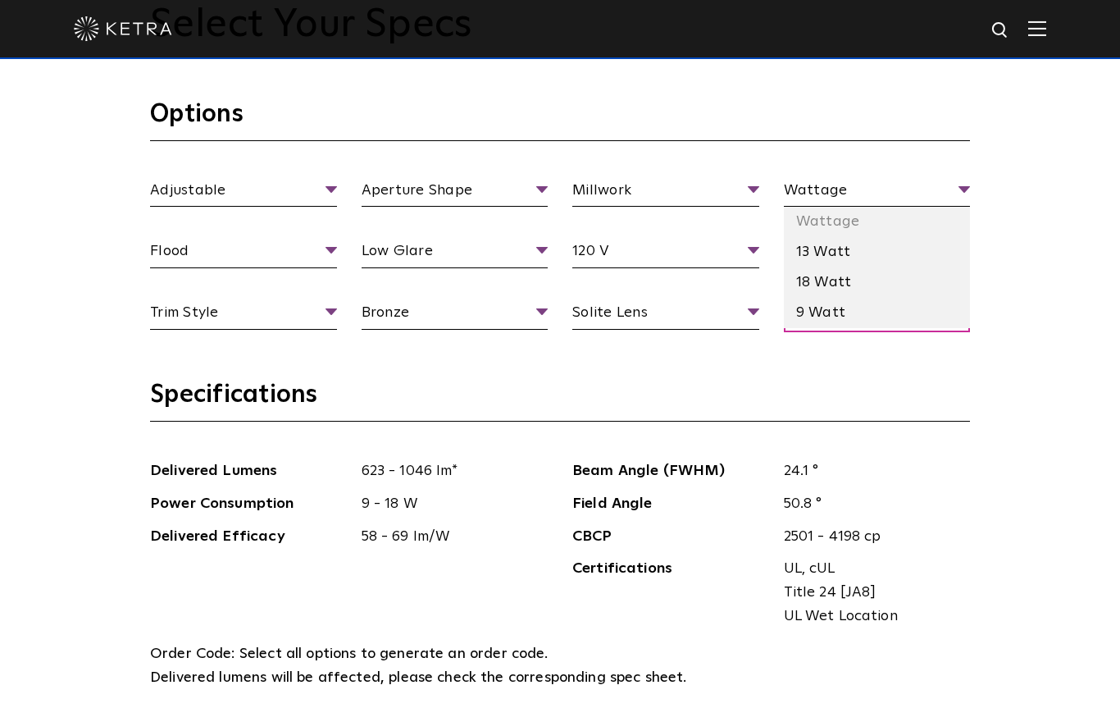
click at [842, 275] on li "18 Watt" at bounding box center [877, 282] width 187 height 30
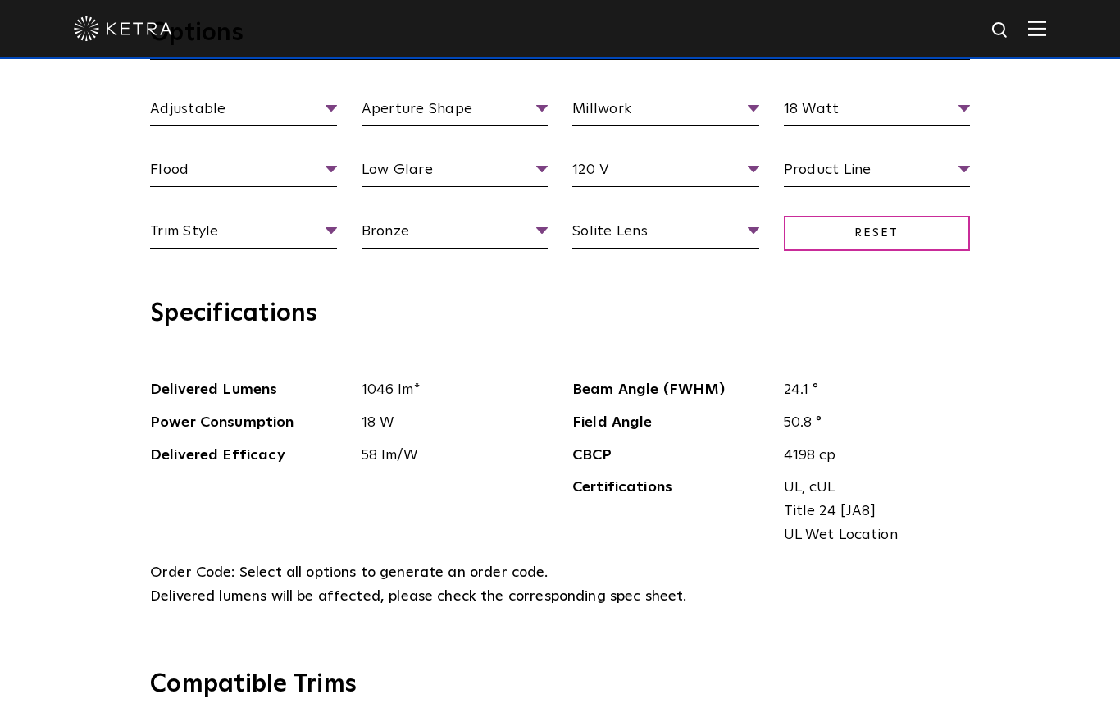
scroll to position [1663, 0]
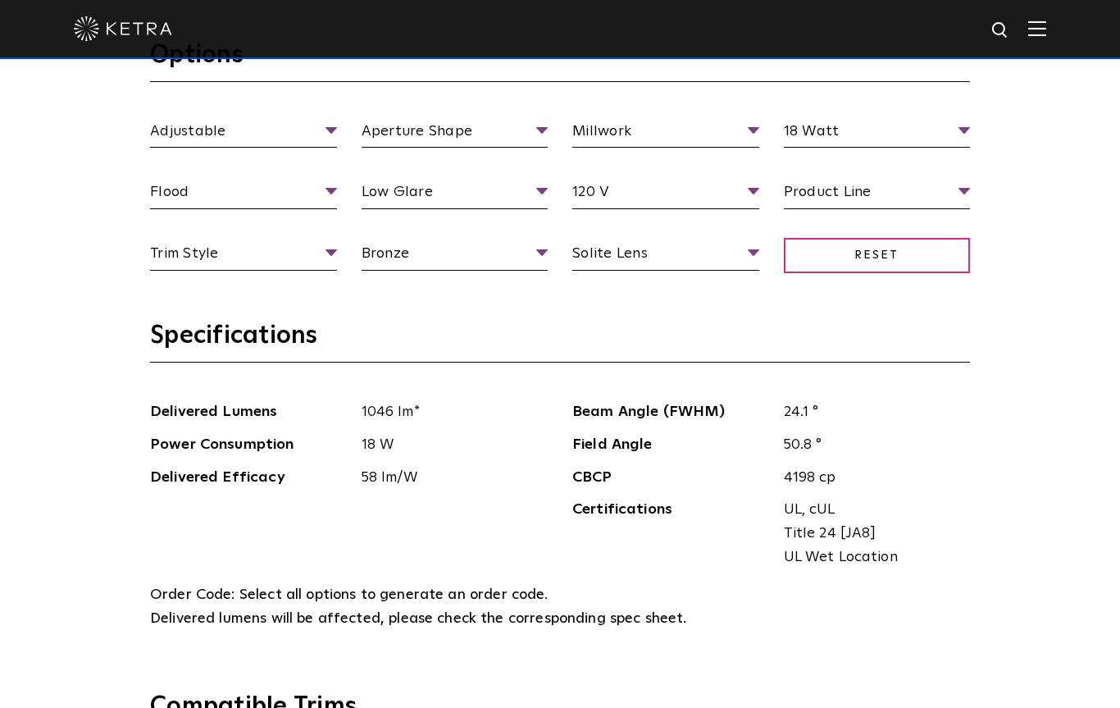
click at [891, 269] on span "Reset" at bounding box center [877, 255] width 187 height 35
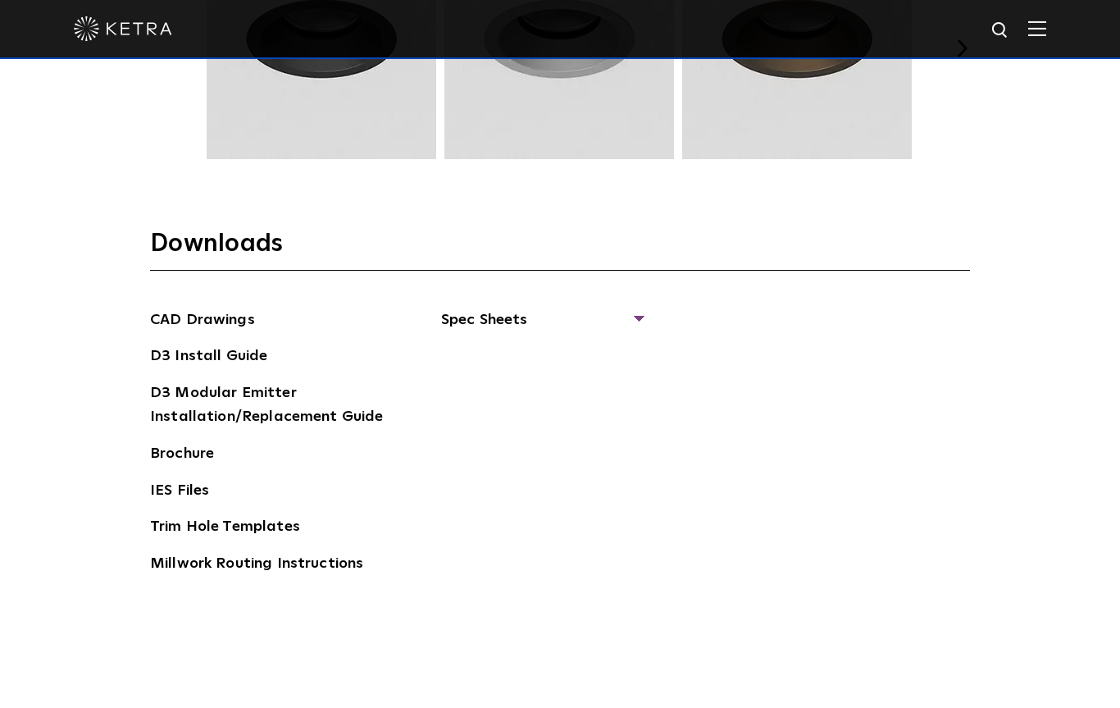
scroll to position [2457, 0]
click at [265, 518] on link "Trim Hole Templates" at bounding box center [225, 528] width 150 height 26
click at [234, 352] on link "D3 Install Guide" at bounding box center [208, 357] width 117 height 26
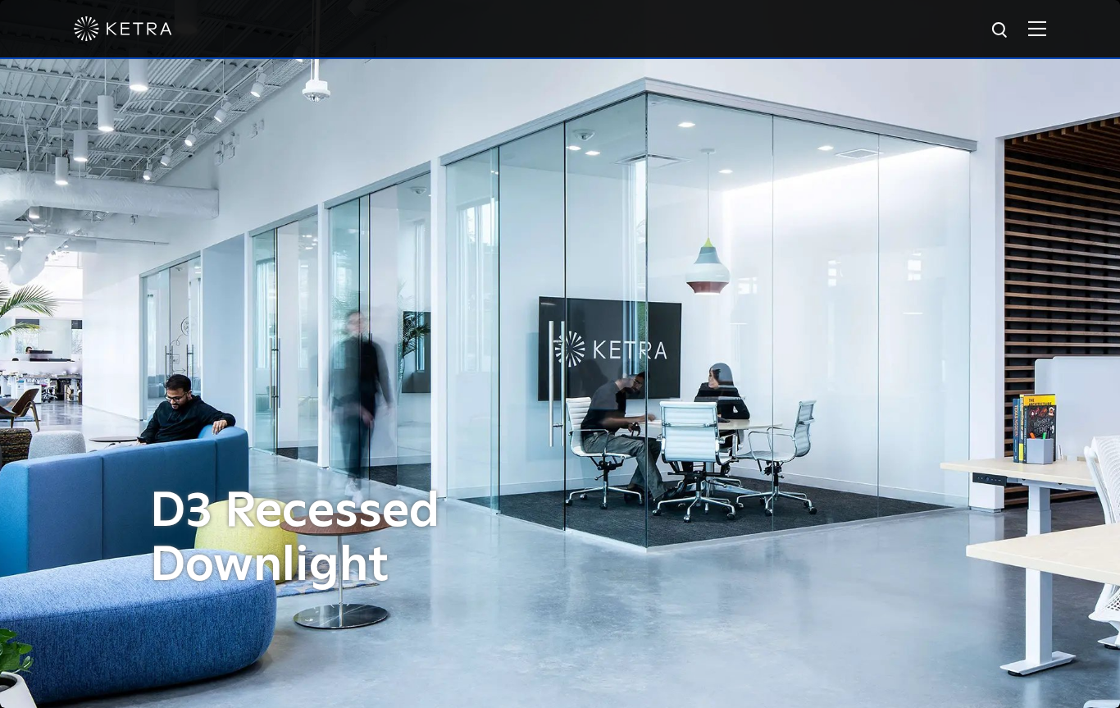
scroll to position [2233, 0]
